Goal: Navigation & Orientation: Find specific page/section

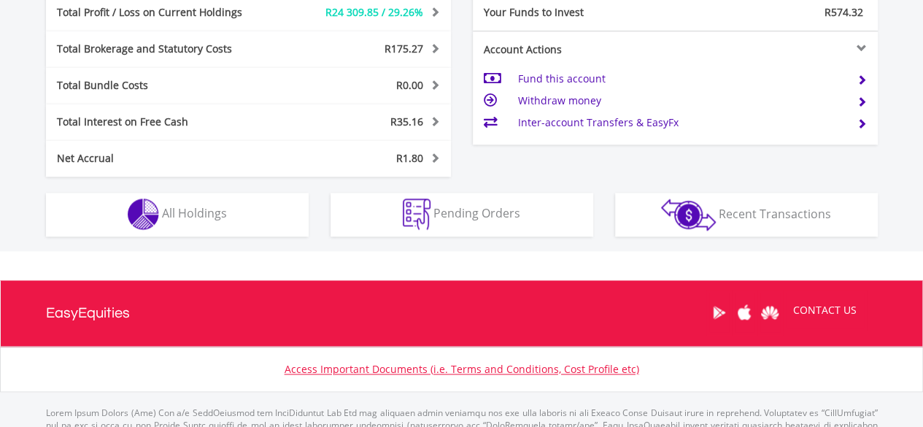
scroll to position [802, 0]
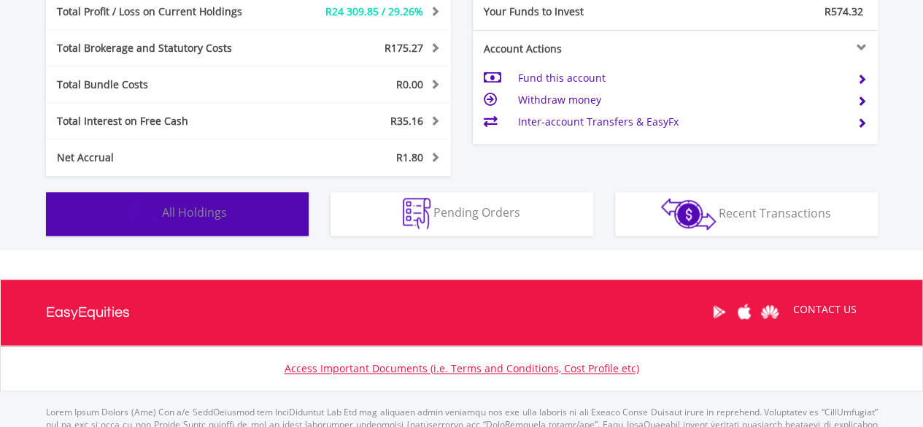
click at [193, 214] on span "All Holdings" at bounding box center [194, 212] width 65 height 16
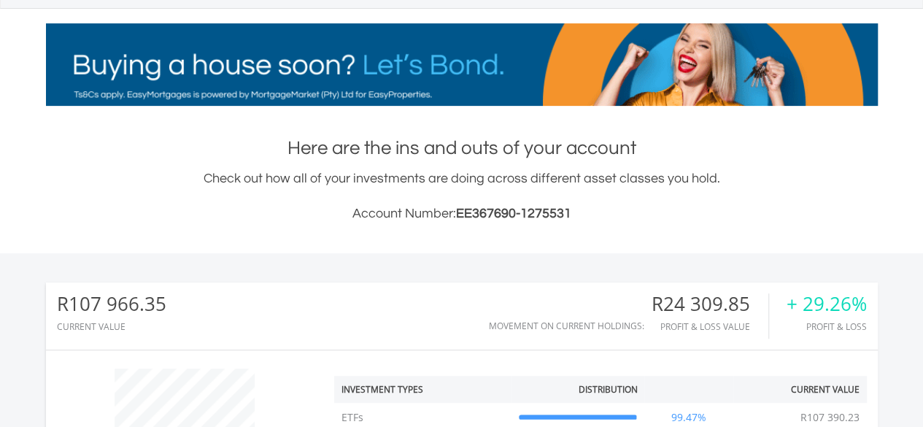
scroll to position [0, 0]
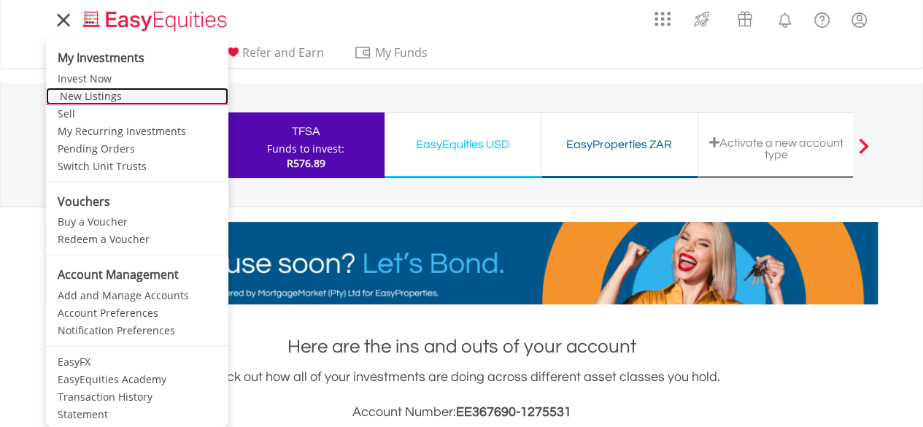
click at [82, 96] on link "New Listings" at bounding box center [137, 97] width 182 height 18
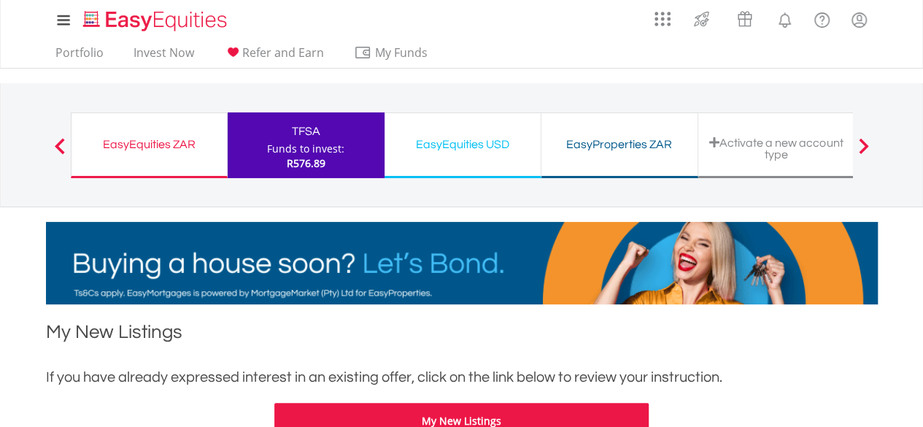
click at [310, 152] on div "Funds to invest:" at bounding box center [305, 149] width 77 height 15
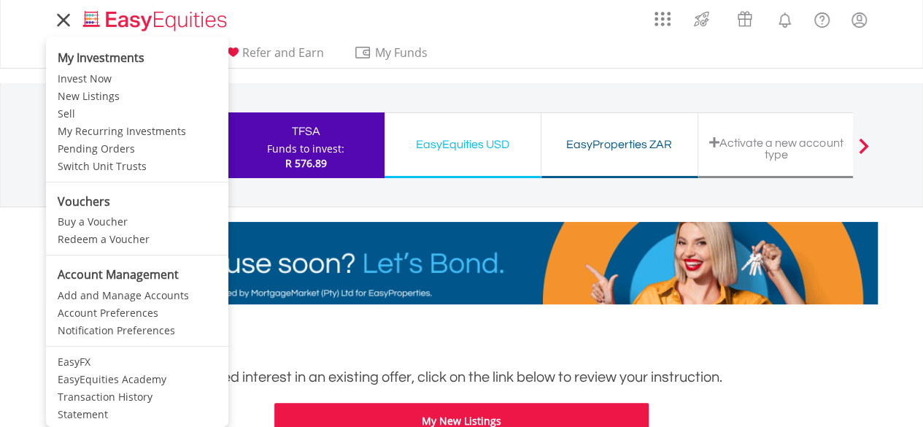
click at [62, 15] on icon at bounding box center [63, 20] width 20 height 18
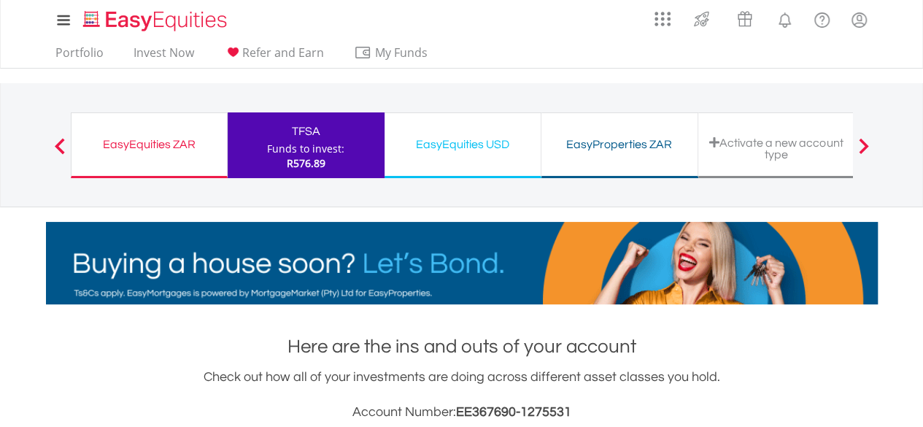
scroll to position [140, 277]
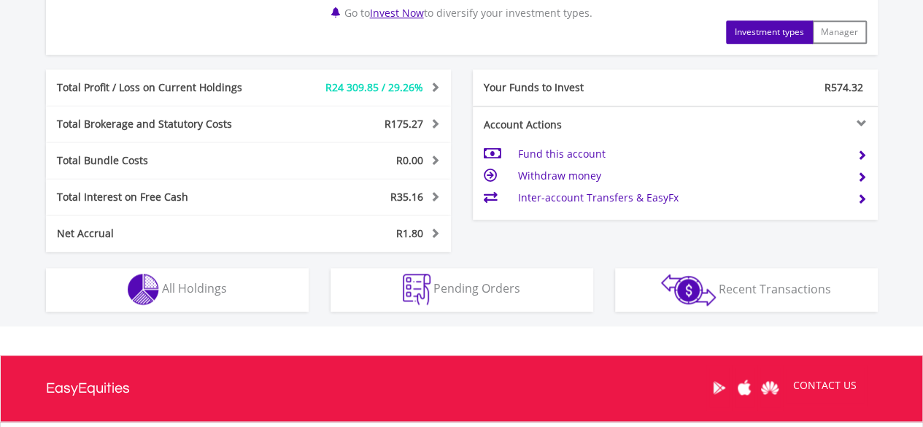
scroll to position [729, 0]
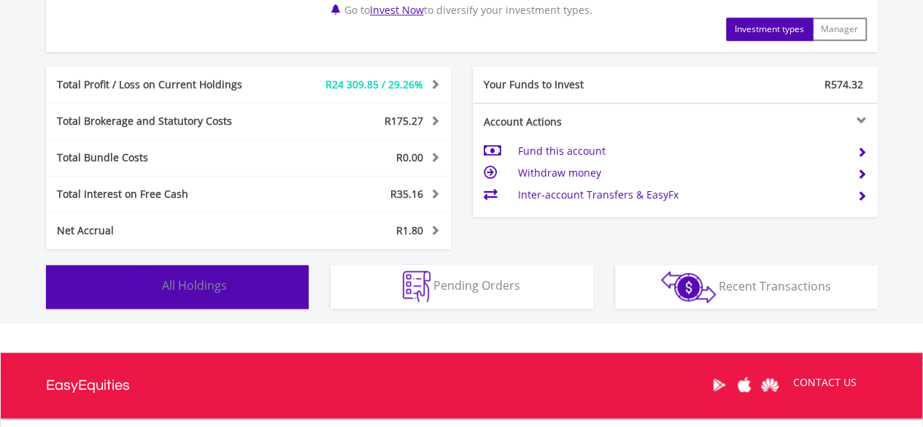
click at [201, 287] on span "All Holdings" at bounding box center [194, 285] width 65 height 16
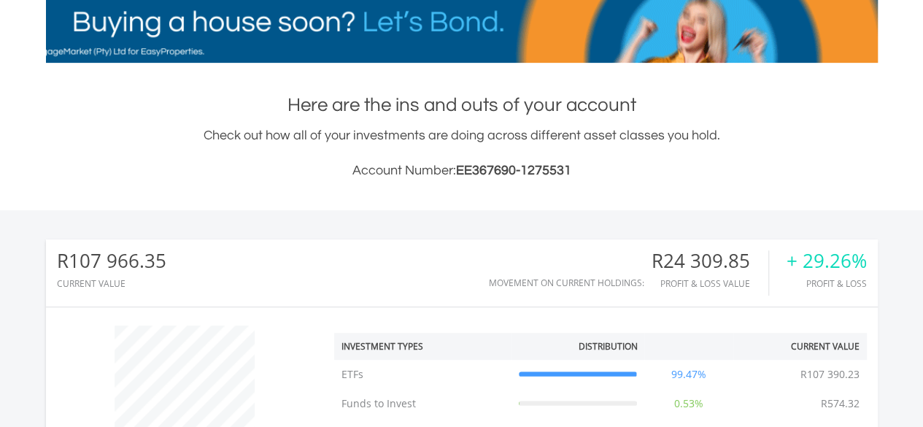
scroll to position [0, 0]
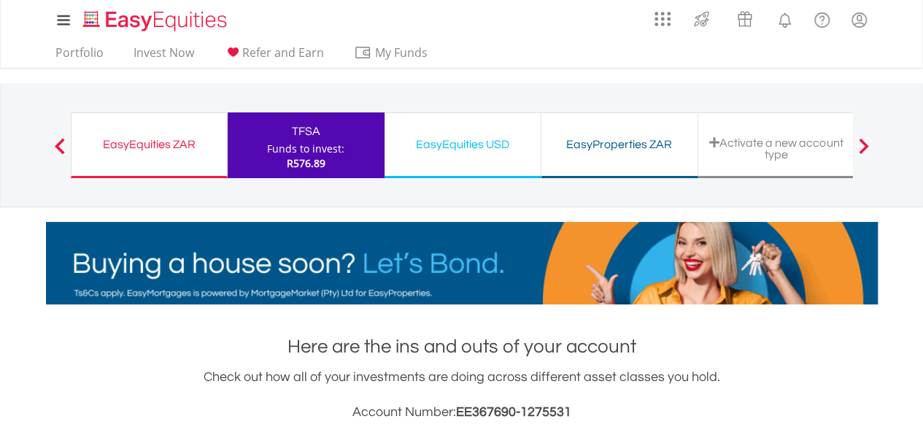
click at [150, 143] on div "EasyEquities ZAR" at bounding box center [149, 144] width 138 height 20
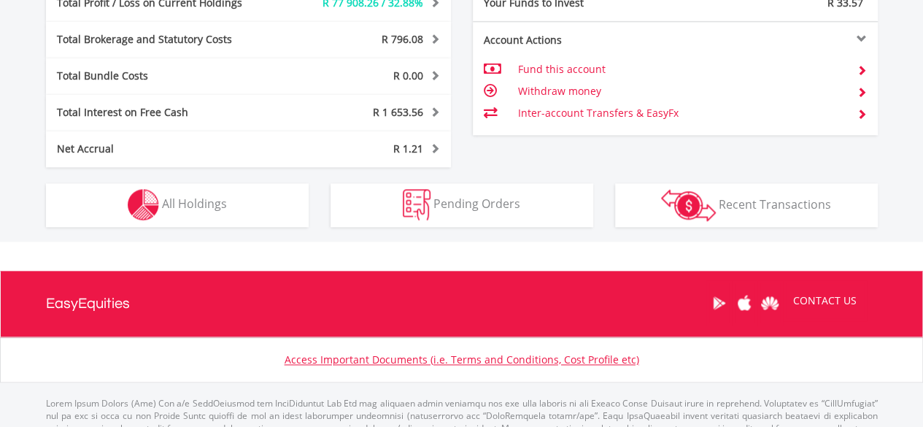
scroll to position [140, 277]
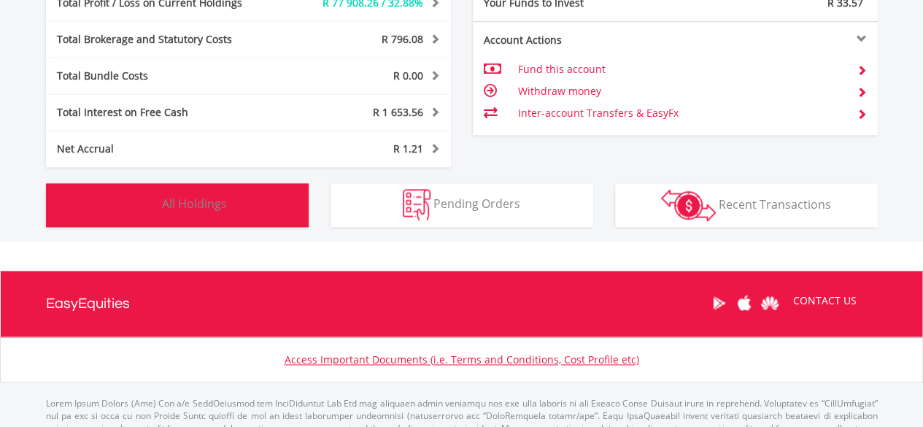
click at [175, 205] on span "All Holdings" at bounding box center [194, 204] width 65 height 16
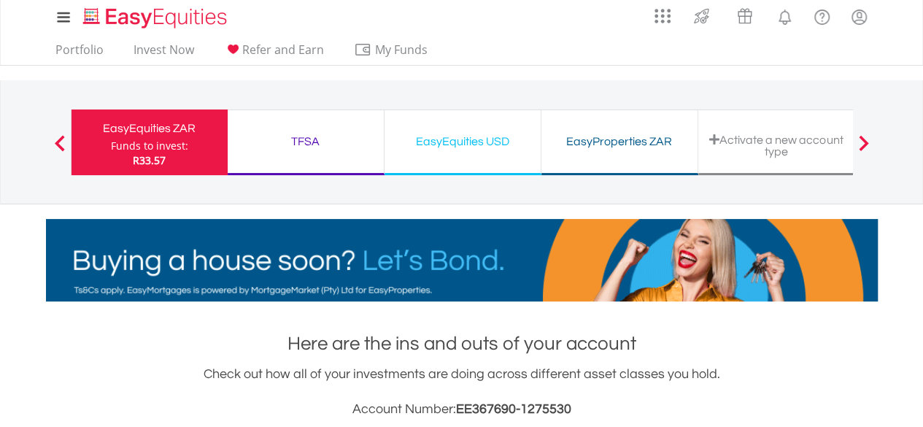
scroll to position [0, 0]
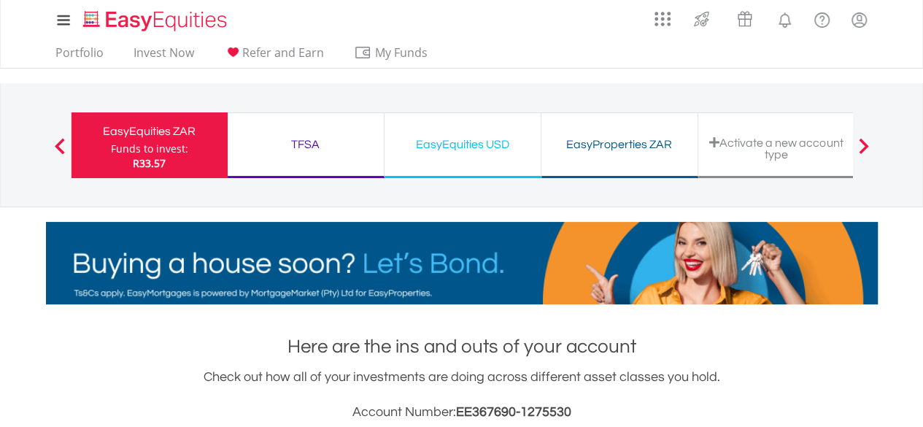
click at [436, 147] on div "EasyEquities USD" at bounding box center [462, 144] width 139 height 20
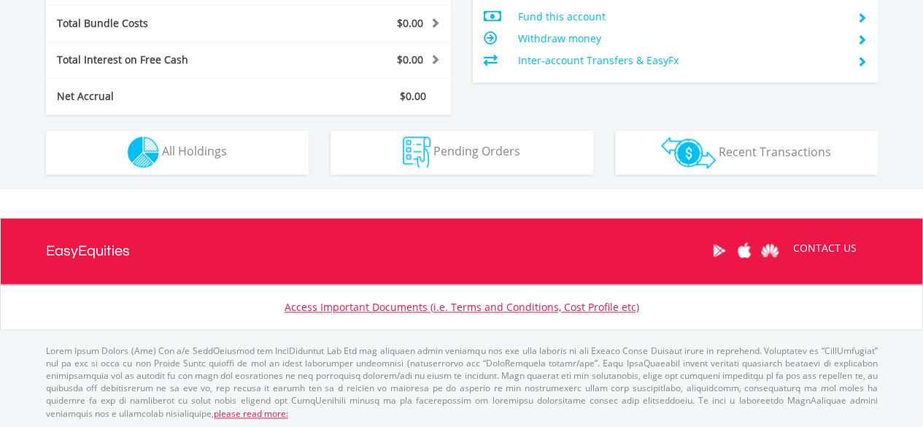
scroll to position [140, 277]
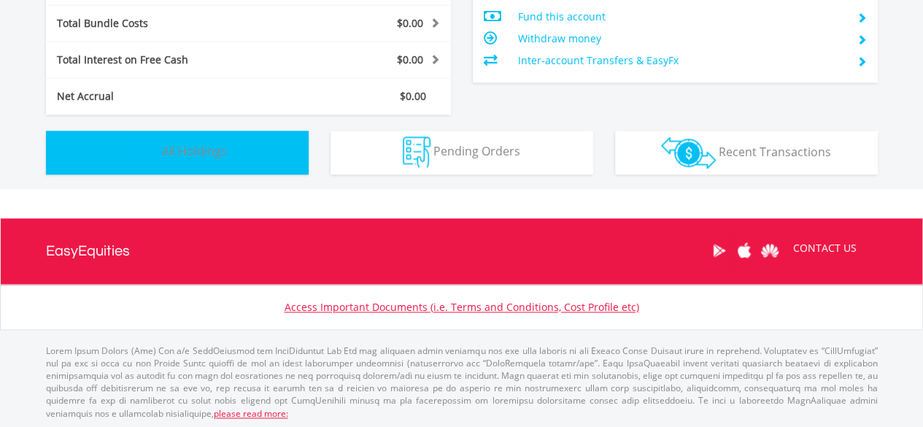
click at [194, 155] on span "All Holdings" at bounding box center [194, 151] width 65 height 16
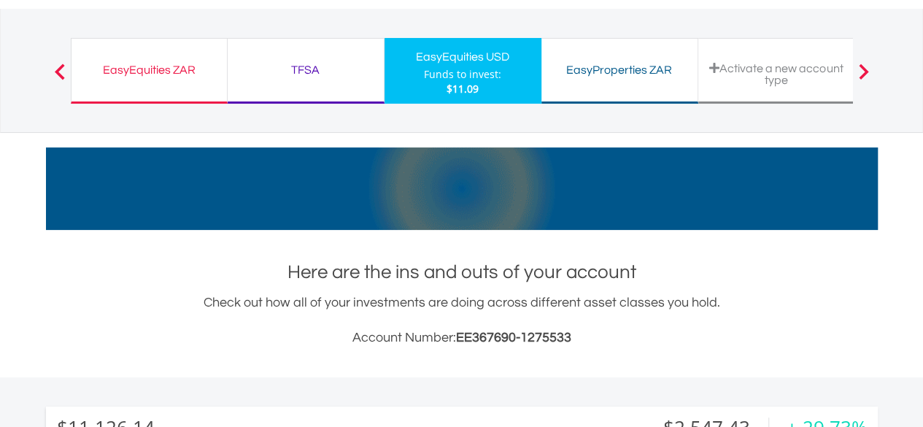
scroll to position [0, 0]
